Goal: Complete application form

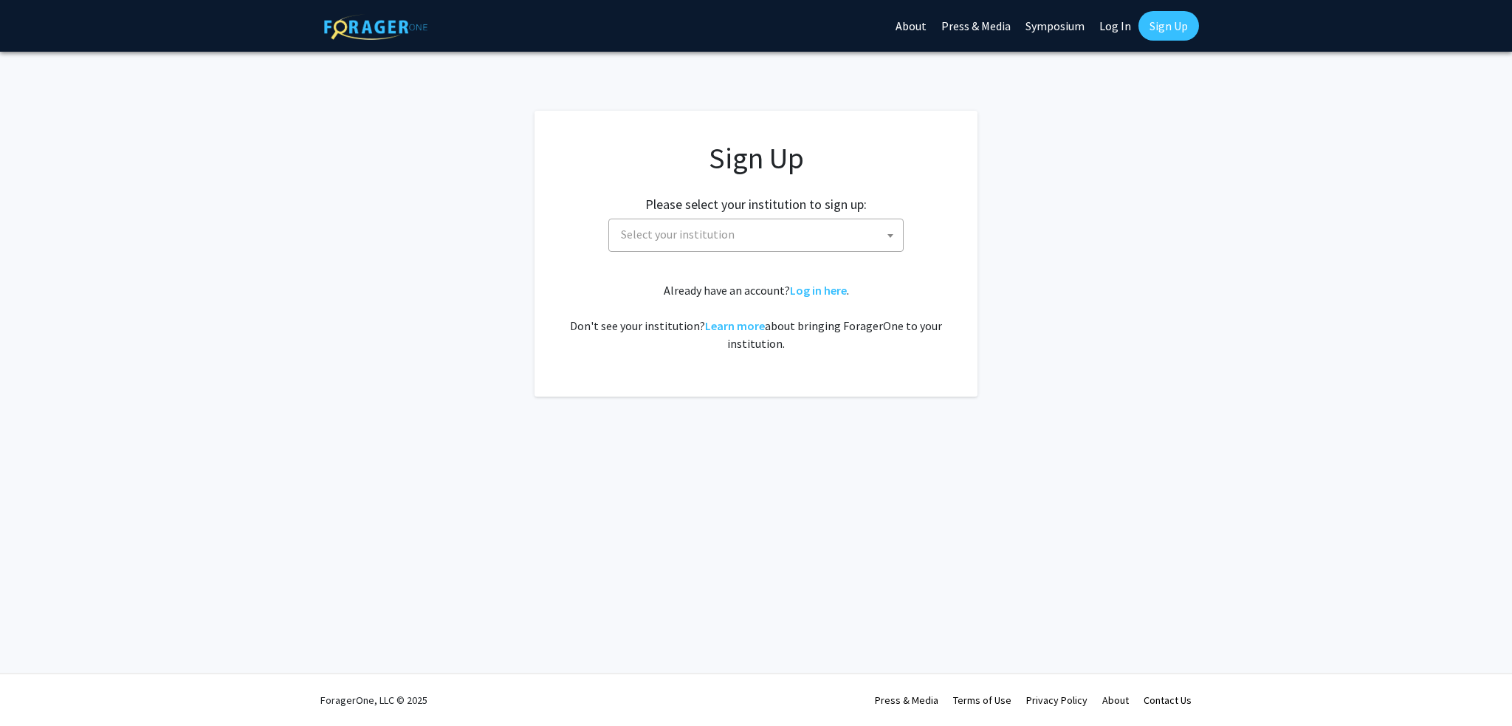
click at [838, 233] on span "Select your institution" at bounding box center [759, 234] width 288 height 30
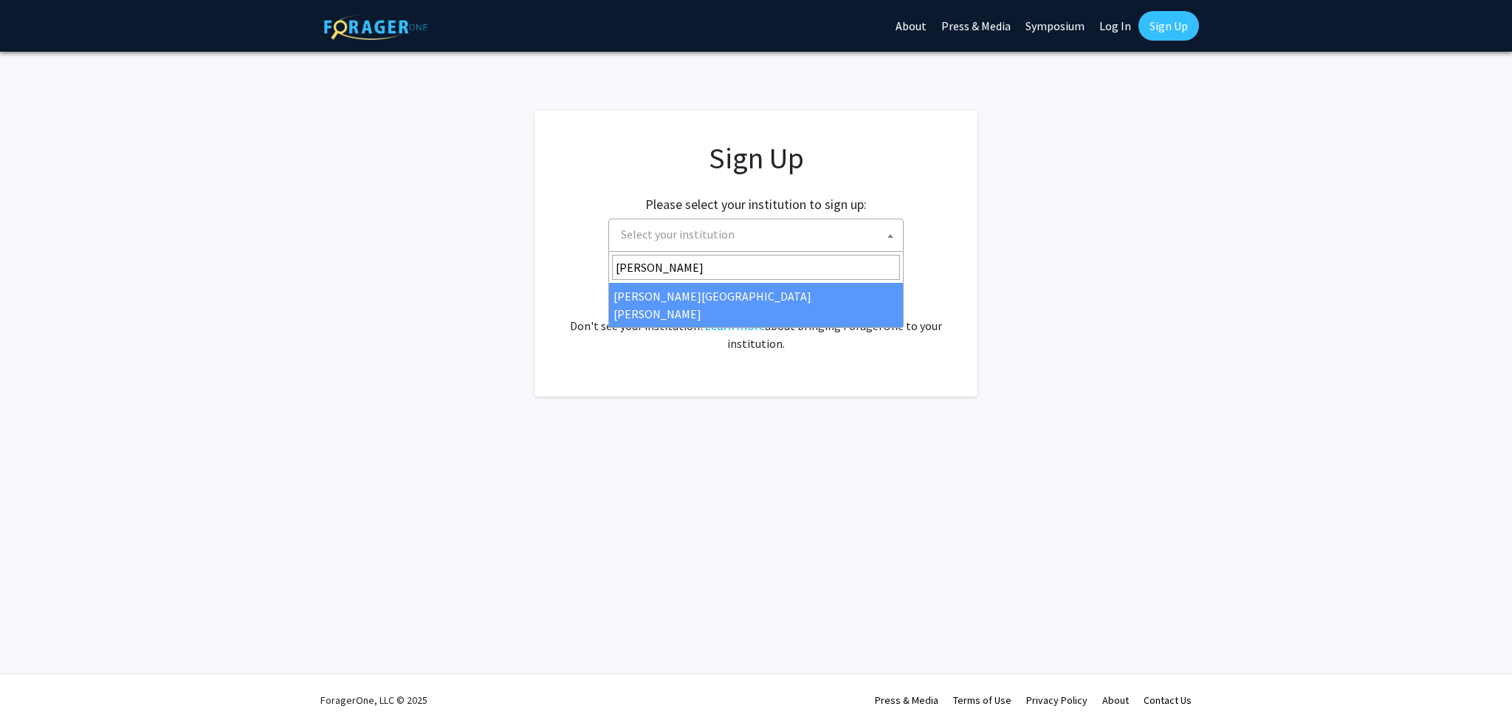
type input "johns"
select select "1"
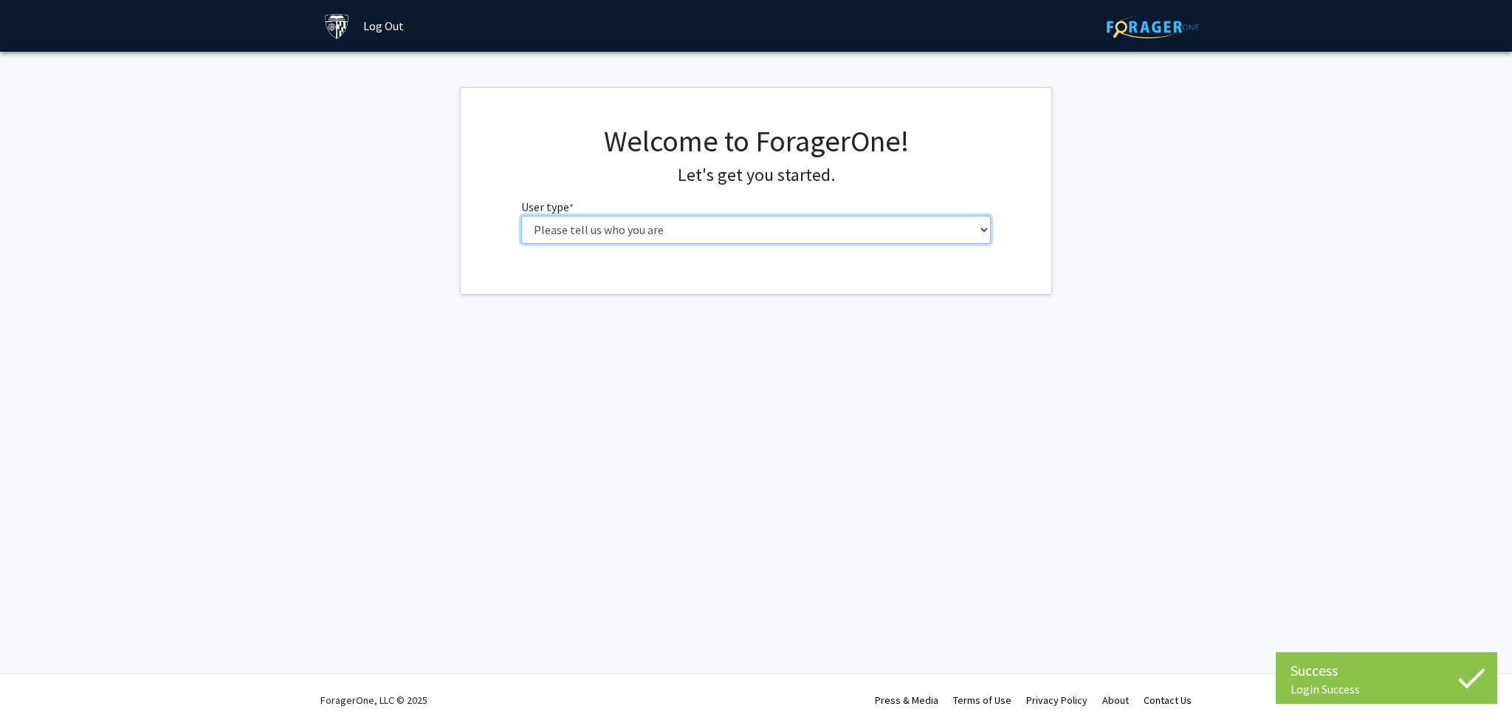
click at [729, 233] on select "Please tell us who you are Undergraduate Student Master's Student Doctoral Cand…" at bounding box center [756, 230] width 470 height 28
select select "3: doc"
click at [521, 216] on select "Please tell us who you are Undergraduate Student Master's Student Doctoral Cand…" at bounding box center [756, 230] width 470 height 28
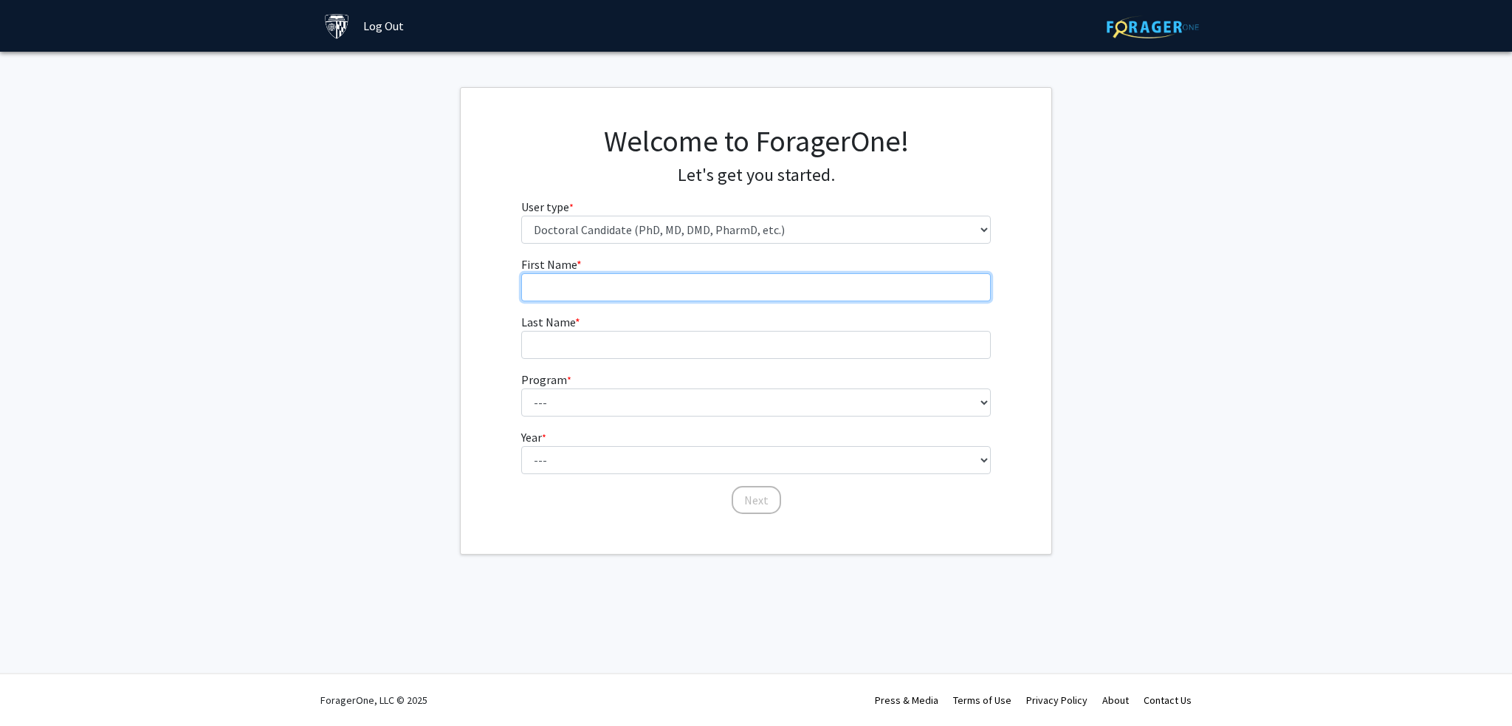
click at [730, 290] on input "First Name * required" at bounding box center [756, 287] width 470 height 28
type input "Xiutian"
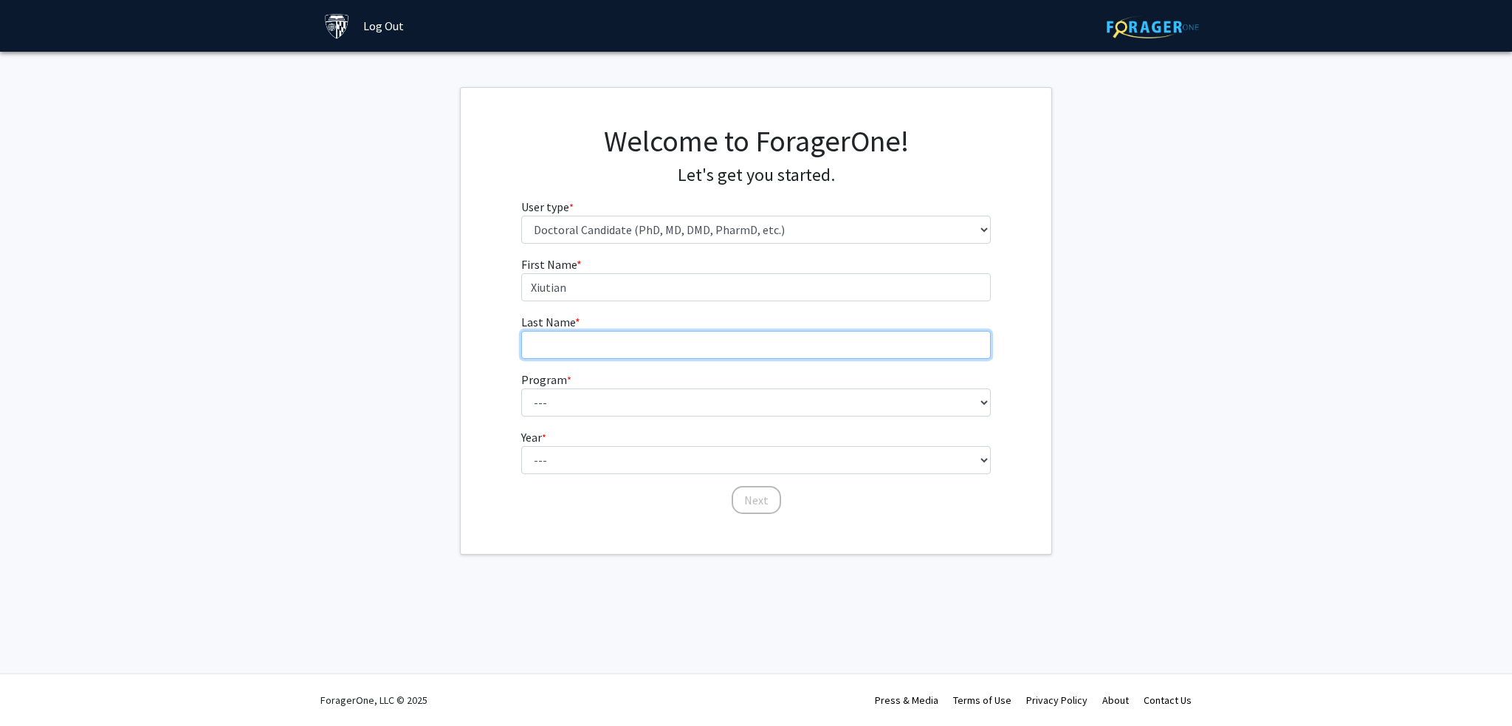
type input "[PERSON_NAME]"
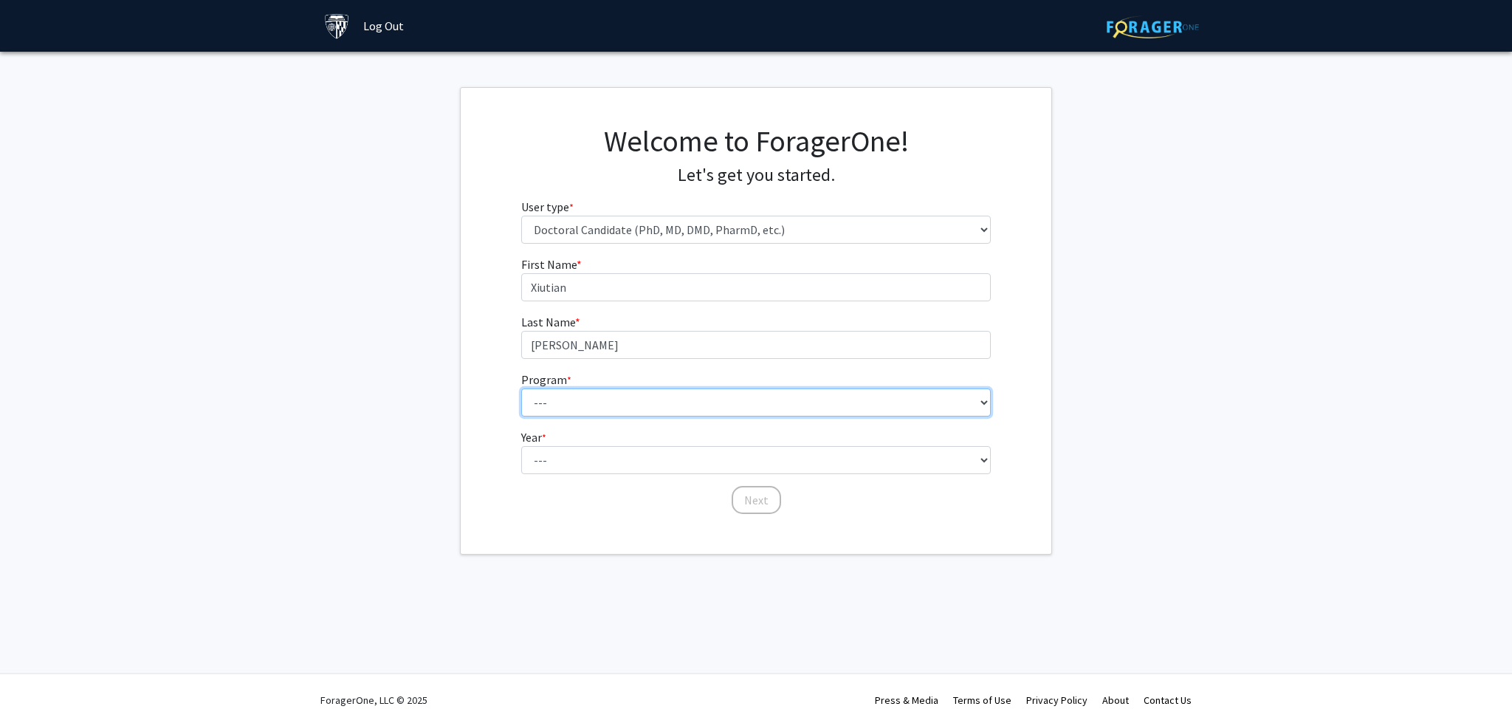
click at [692, 410] on select "--- Adult-Gerontological Acute Care Nurse Practitioner Adult-Gerontological Cri…" at bounding box center [756, 402] width 470 height 28
select select "28: 31"
click at [521, 388] on select "--- Adult-Gerontological Acute Care Nurse Practitioner Adult-Gerontological Cri…" at bounding box center [756, 402] width 470 height 28
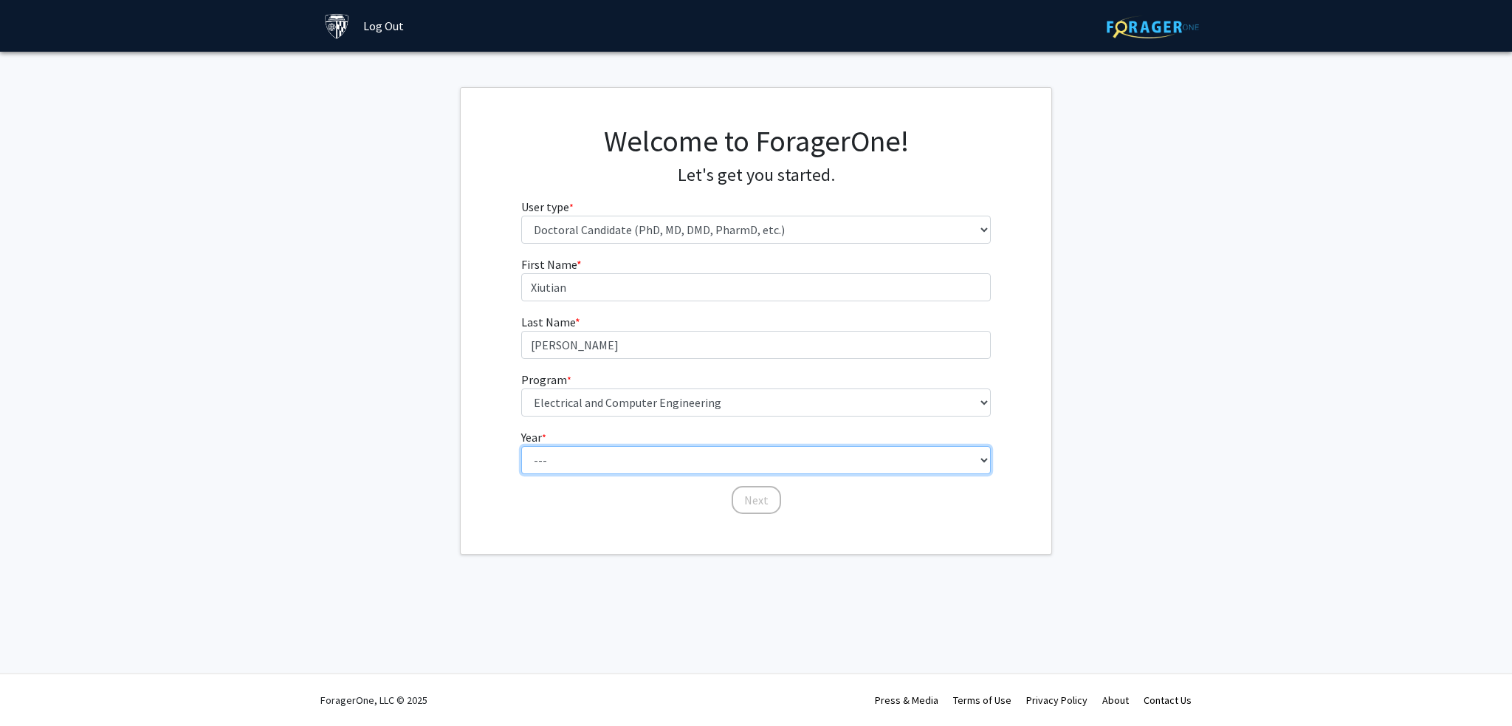
click at [746, 453] on select "--- First Year Second Year Third Year Fourth Year Fifth Year Sixth Year Seventh…" at bounding box center [756, 460] width 470 height 28
select select "1: first_year"
click at [521, 446] on select "--- First Year Second Year Third Year Fourth Year Fifth Year Sixth Year Seventh…" at bounding box center [756, 460] width 470 height 28
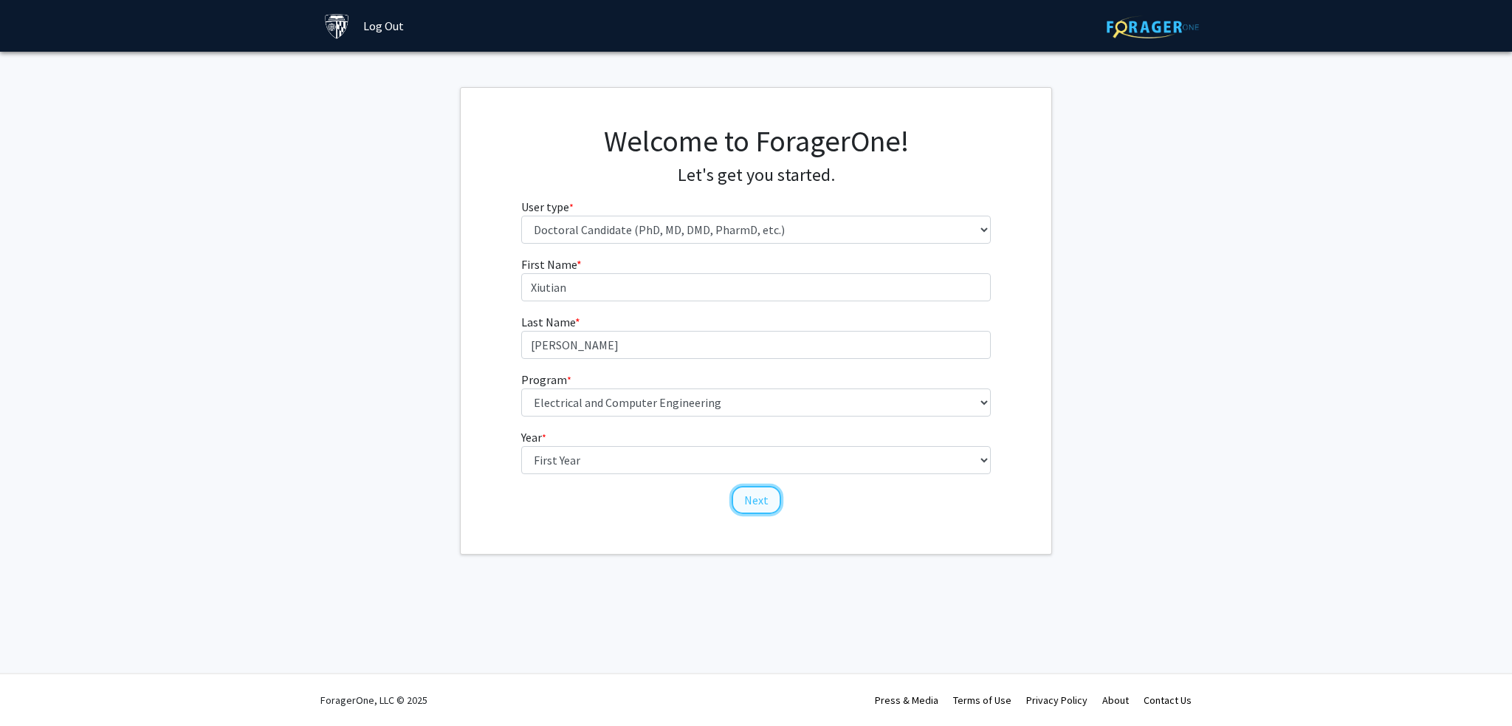
click at [753, 498] on button "Next" at bounding box center [756, 500] width 49 height 28
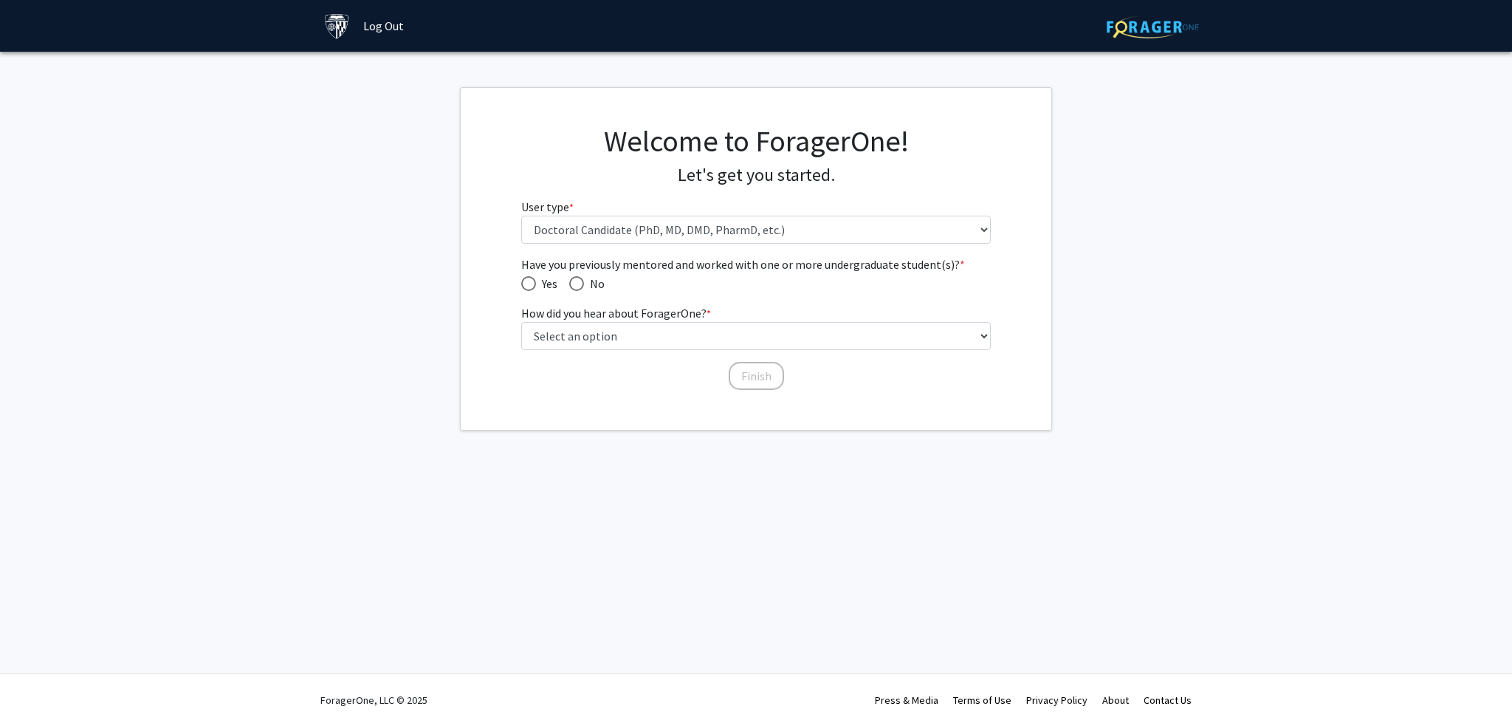
click at [527, 281] on span "Have you previously mentored and worked with one or more undergraduate student(…" at bounding box center [528, 283] width 15 height 15
click at [527, 281] on input "Yes" at bounding box center [528, 283] width 15 height 15
radio input "true"
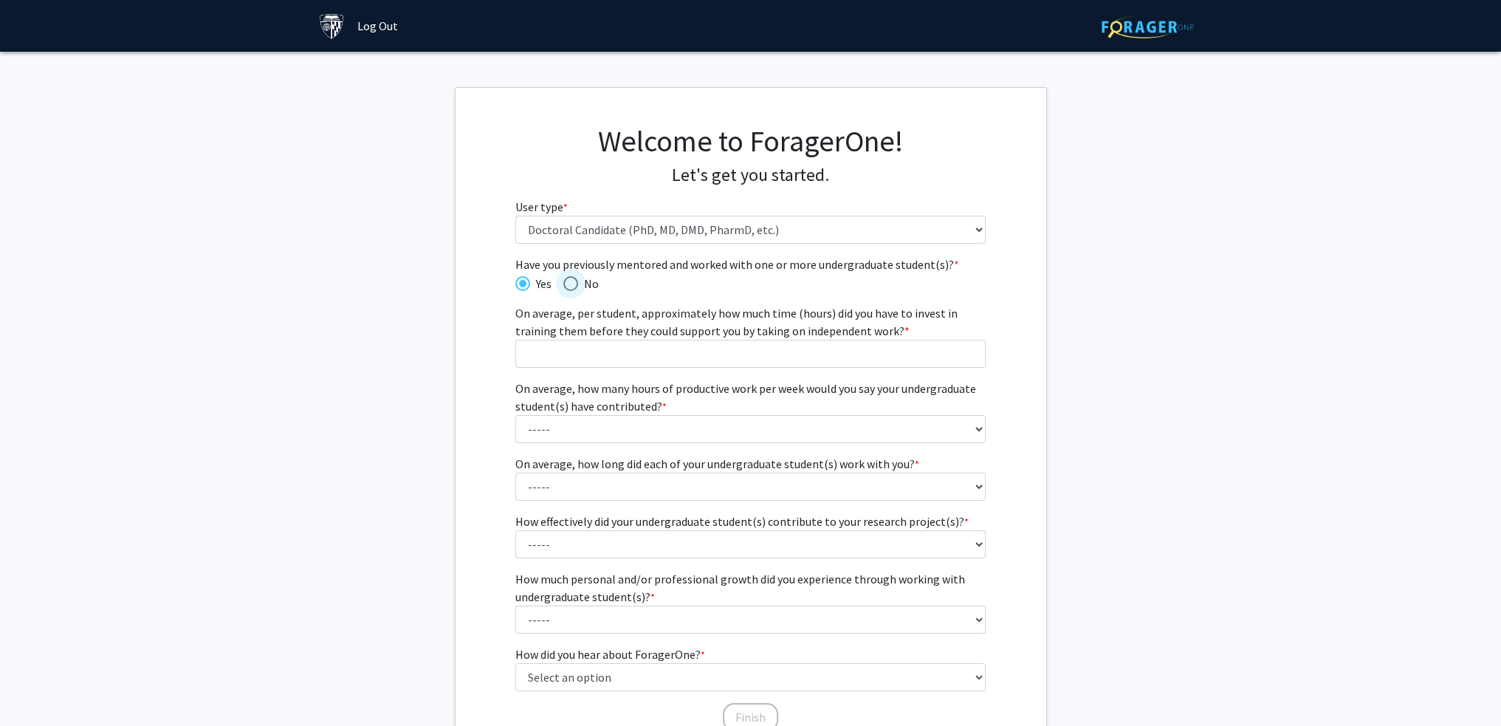
click at [582, 279] on span "No" at bounding box center [588, 284] width 21 height 18
click at [578, 279] on input "No" at bounding box center [570, 283] width 15 height 15
radio input "true"
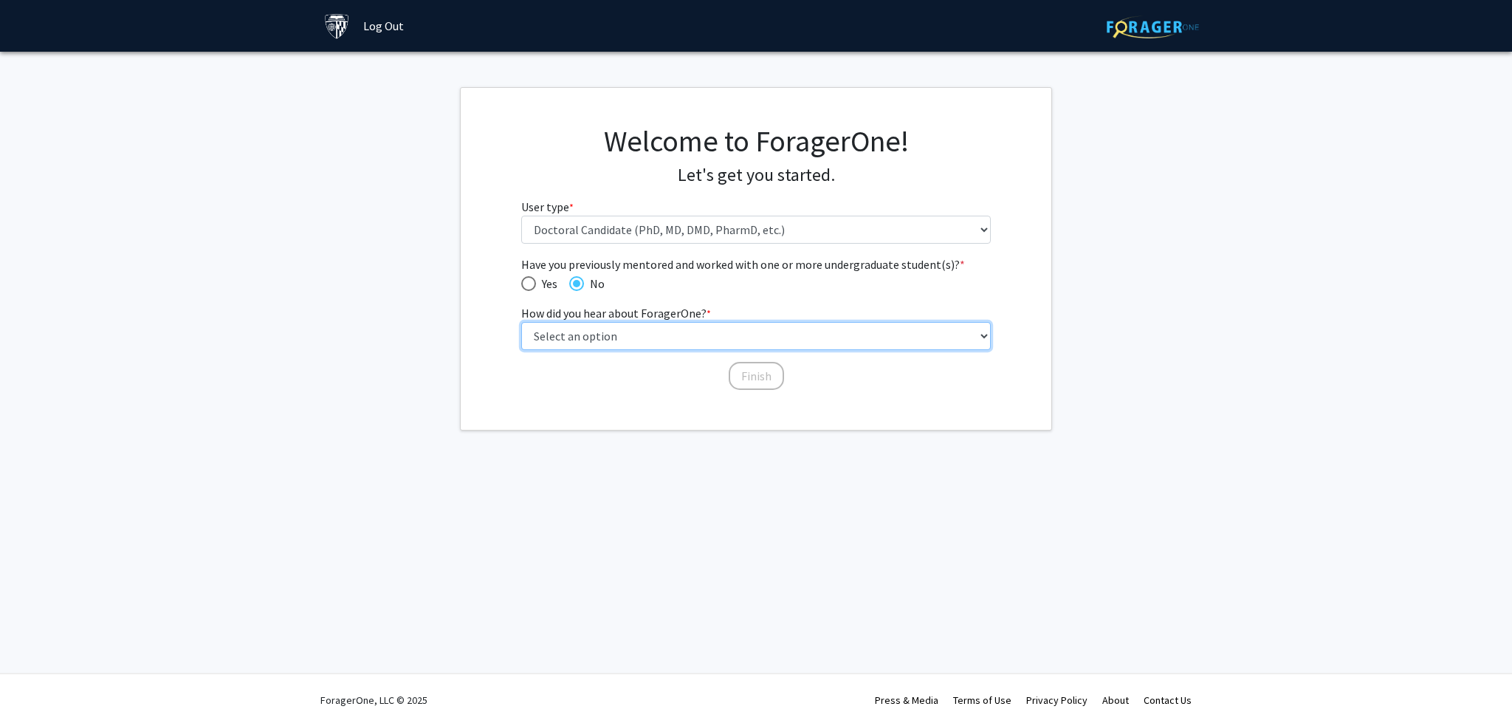
click at [681, 338] on select "Select an option Peer/student recommendation Faculty/staff recommendation Unive…" at bounding box center [756, 336] width 470 height 28
click at [546, 289] on span "Yes" at bounding box center [546, 284] width 21 height 18
click at [536, 289] on input "Yes" at bounding box center [528, 283] width 15 height 15
radio input "true"
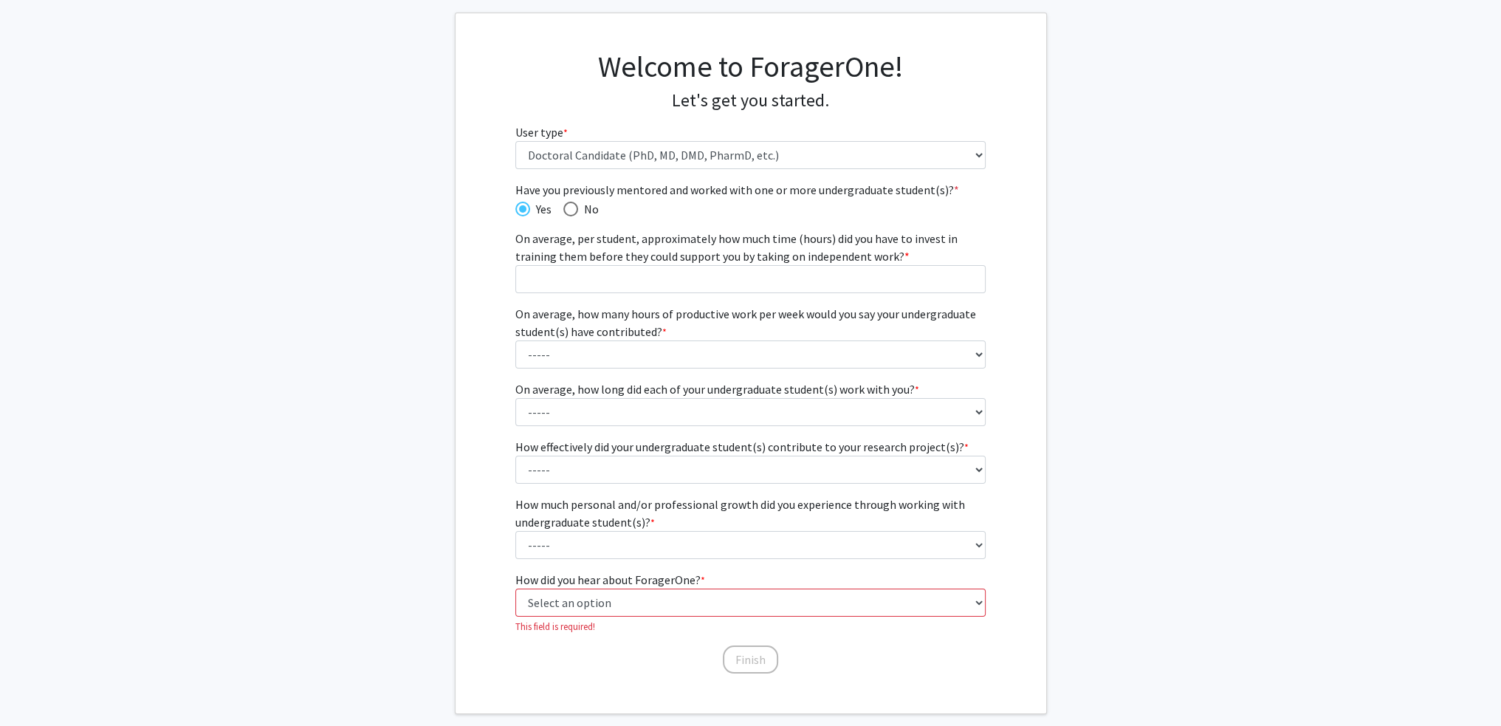
scroll to position [74, 0]
click at [576, 212] on span "Have you previously mentored and worked with one or more undergraduate student(…" at bounding box center [570, 209] width 15 height 15
click at [576, 212] on input "No" at bounding box center [570, 209] width 15 height 15
radio input "true"
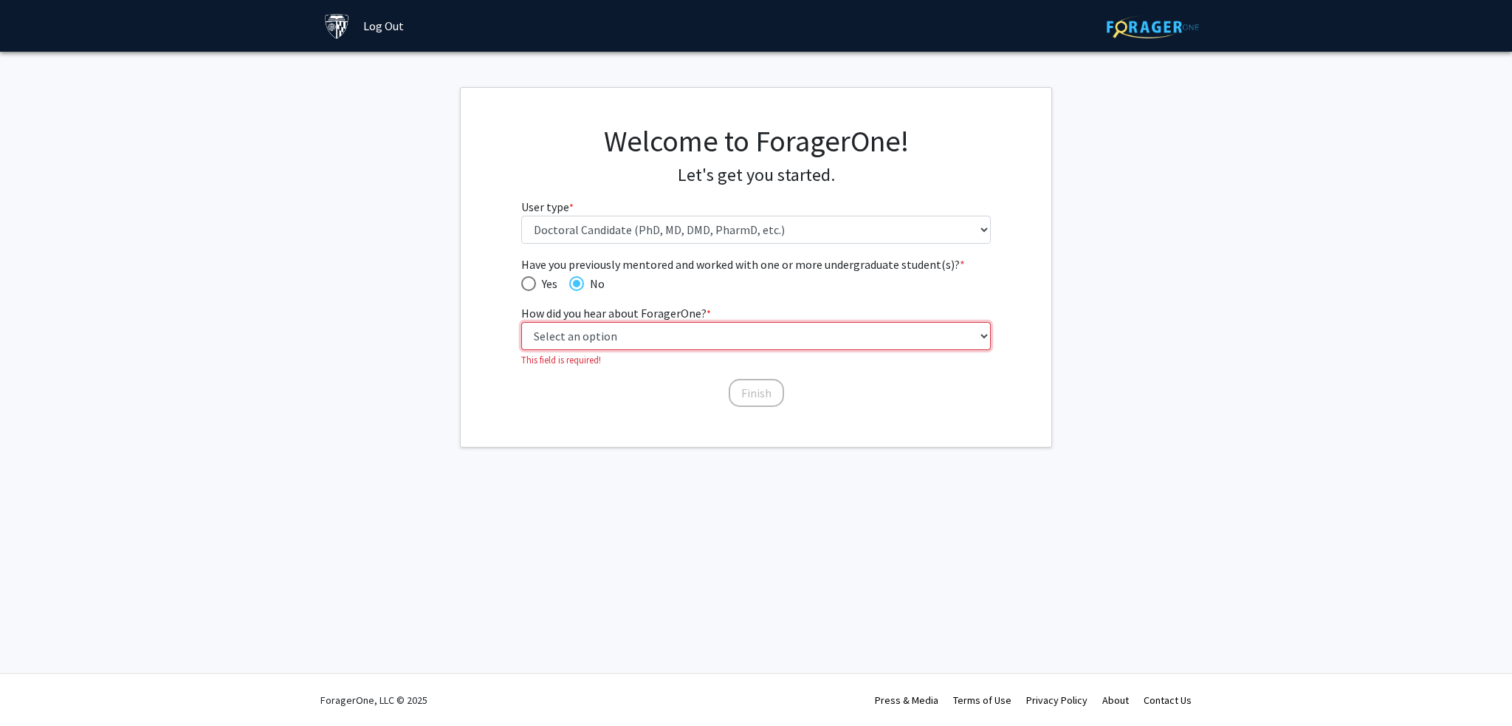
click at [636, 332] on select "Select an option Peer/student recommendation Faculty/staff recommendation Unive…" at bounding box center [756, 336] width 470 height 28
select select "3: university_website"
click at [521, 322] on select "Select an option Peer/student recommendation Faculty/staff recommendation Unive…" at bounding box center [756, 336] width 470 height 28
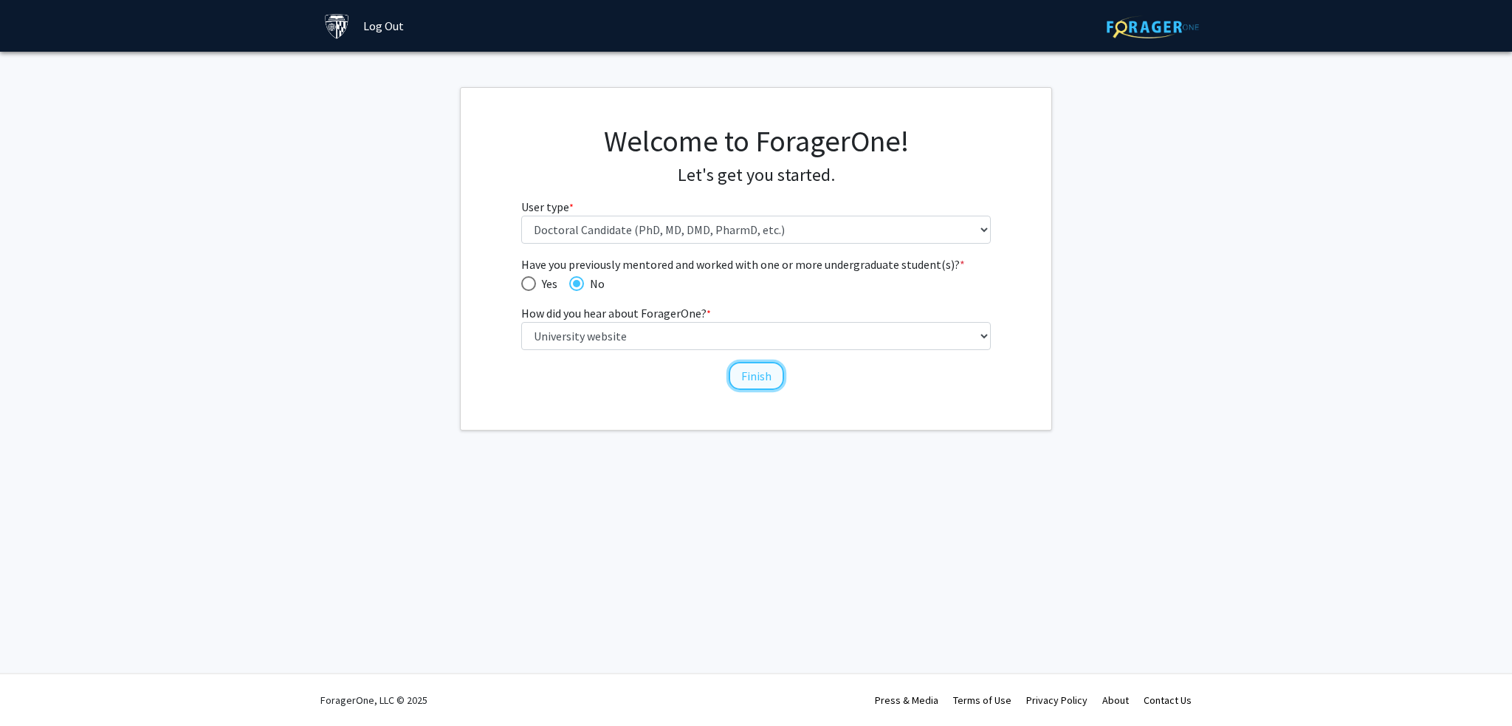
click at [754, 383] on button "Finish" at bounding box center [756, 376] width 55 height 28
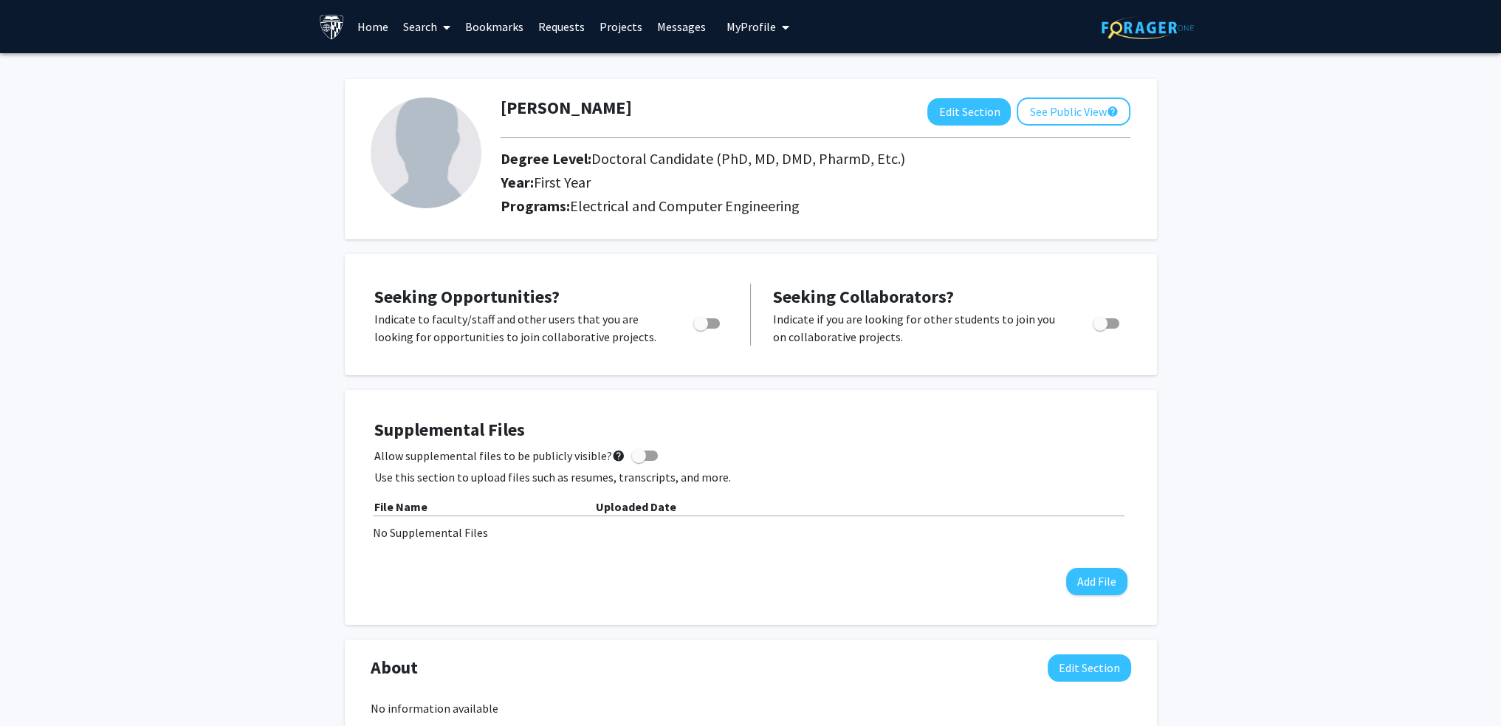
click at [371, 31] on link "Home" at bounding box center [373, 27] width 46 height 52
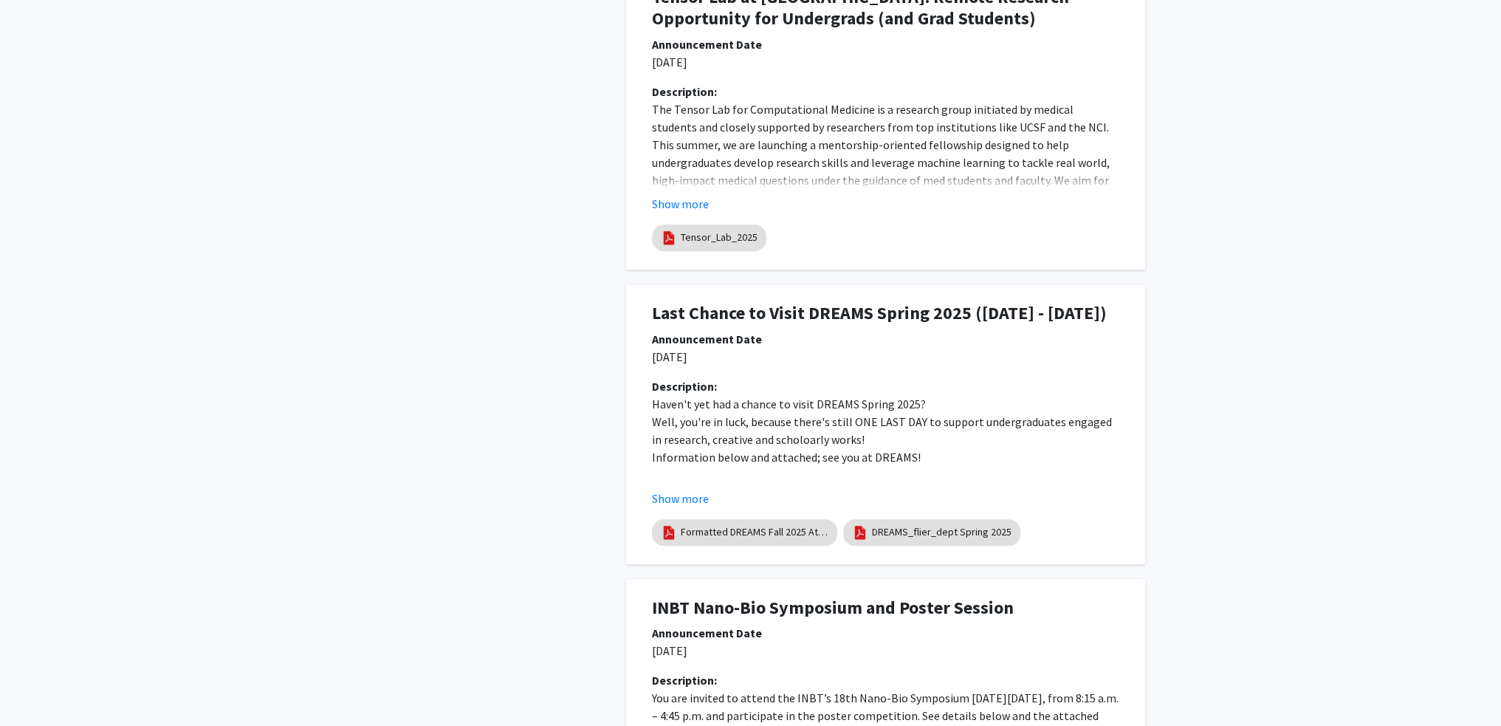
scroll to position [1550, 0]
